Goal: Task Accomplishment & Management: Use online tool/utility

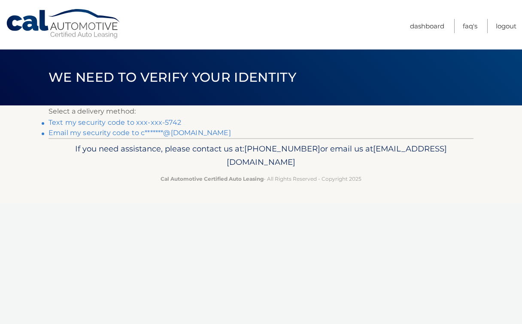
click at [167, 134] on link "Email my security code to c*******@aol.com" at bounding box center [140, 132] width 183 height 8
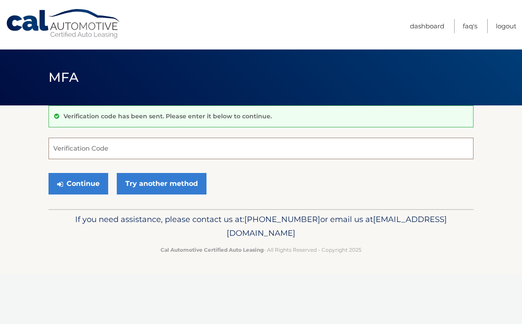
click at [140, 158] on input "Verification Code" at bounding box center [261, 147] width 425 height 21
click at [182, 137] on input "Verification Code" at bounding box center [261, 147] width 425 height 21
paste input "136949"
click at [90, 194] on button "Continue" at bounding box center [79, 183] width 60 height 21
type input "136949"
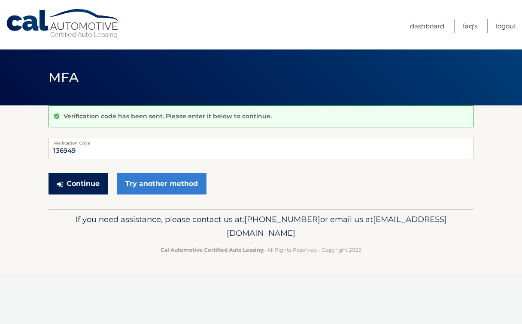
click at [75, 191] on button "Continue" at bounding box center [79, 183] width 60 height 21
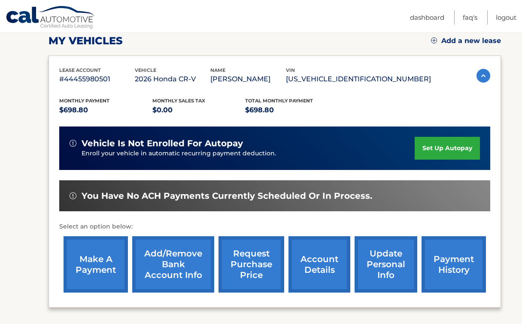
scroll to position [127, 0]
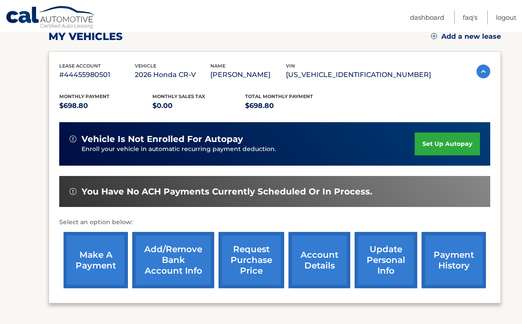
click at [103, 267] on link "make a payment" at bounding box center [96, 260] width 64 height 56
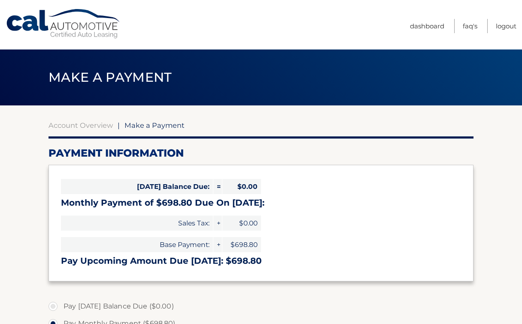
select select "MGU0MDYyODgtYjYzNC00MmRlLWE0OTYtNzNlNTg1NzM5ZTBj"
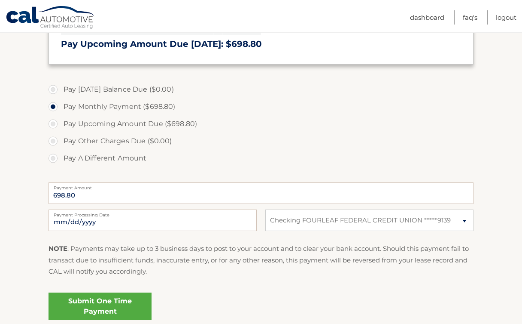
scroll to position [222, 0]
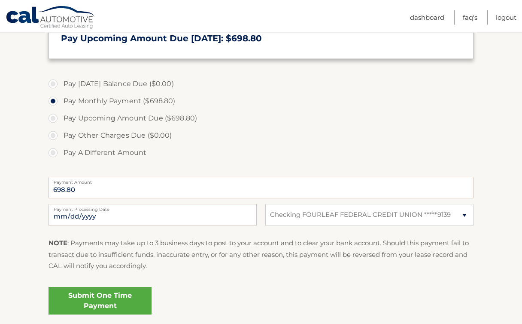
click at [119, 304] on link "Submit One Time Payment" at bounding box center [100, 300] width 103 height 27
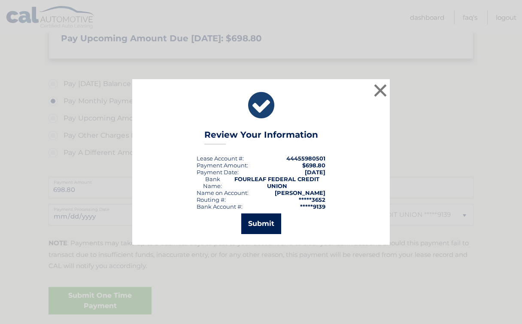
click at [269, 228] on button "Submit" at bounding box center [261, 223] width 40 height 21
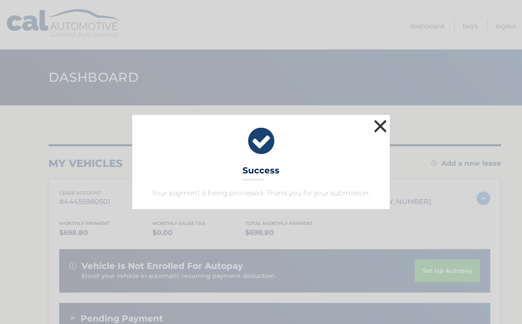
click at [380, 129] on button "×" at bounding box center [380, 125] width 17 height 17
